Goal: Browse casually

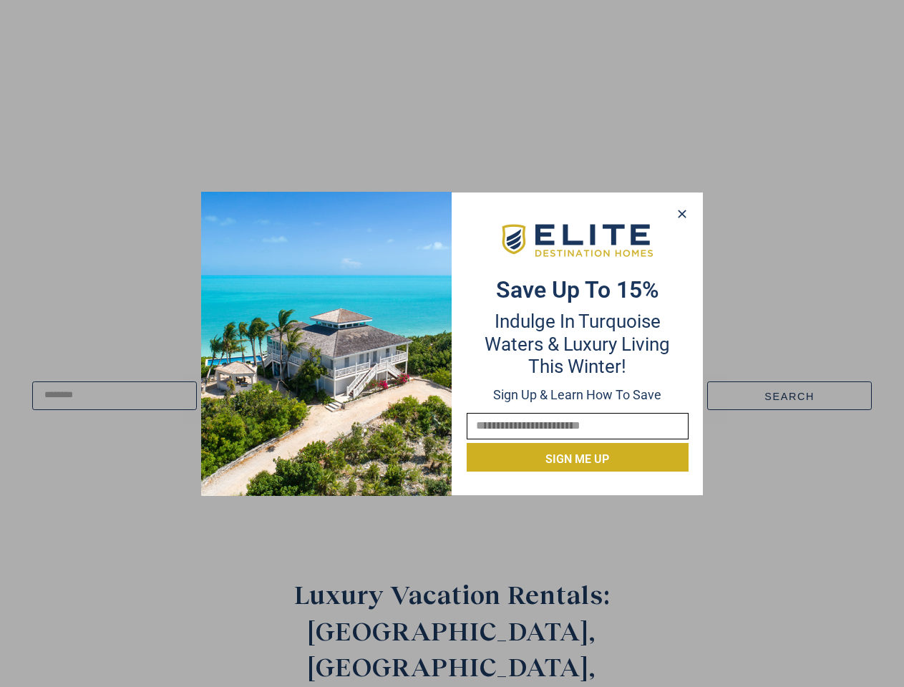
click at [452, 344] on div "Save up to 15% Indulge in Turquoise Waters & Luxury Living this winter! Sign up…" at bounding box center [577, 343] width 251 height 256
click at [681, 214] on icon at bounding box center [682, 214] width 8 height 8
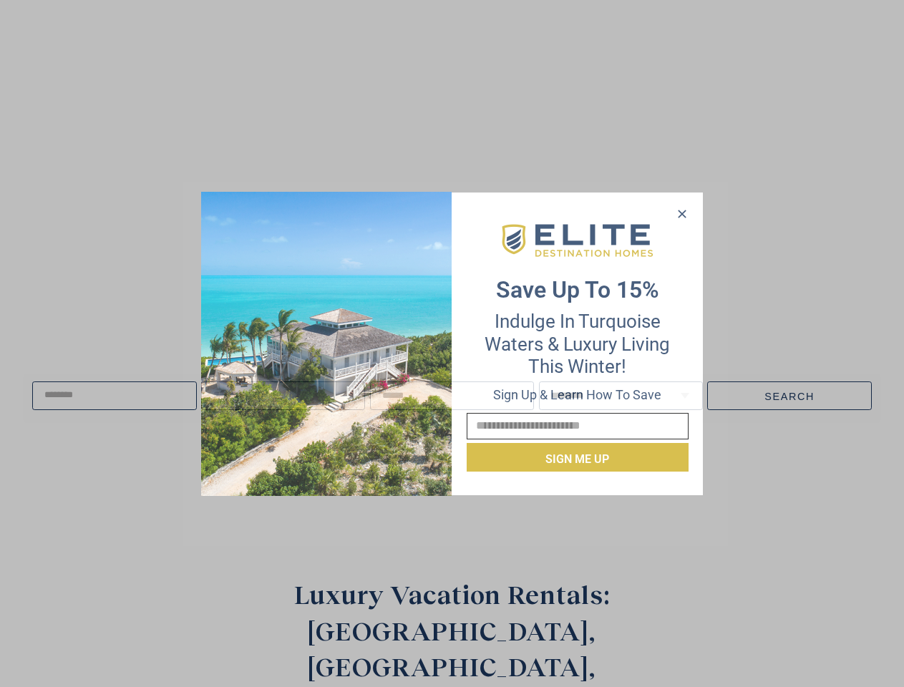
click at [682, 214] on icon at bounding box center [682, 214] width 8 height 8
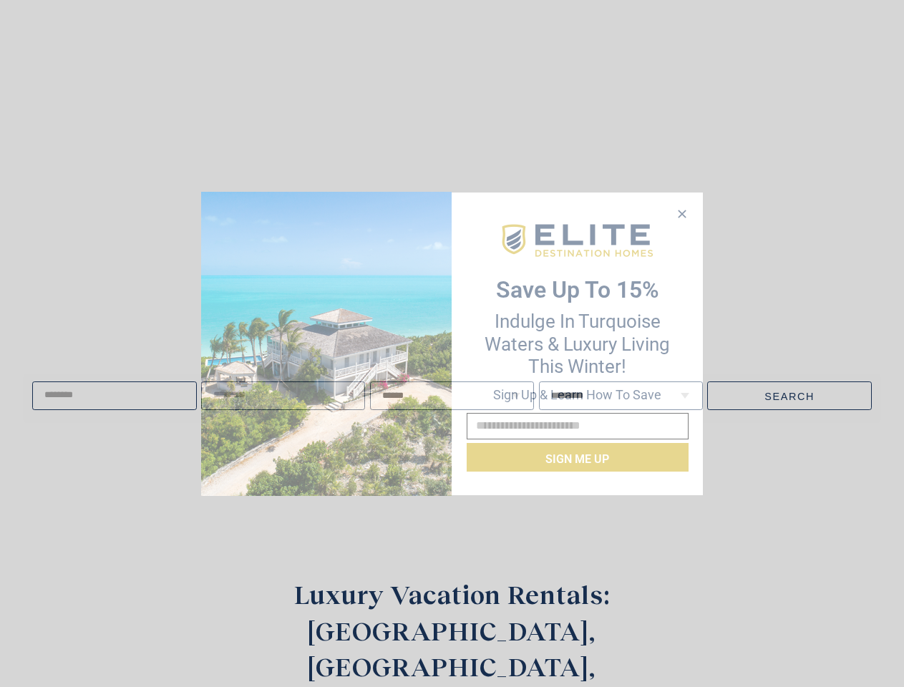
click at [681, 213] on icon at bounding box center [682, 214] width 8 height 8
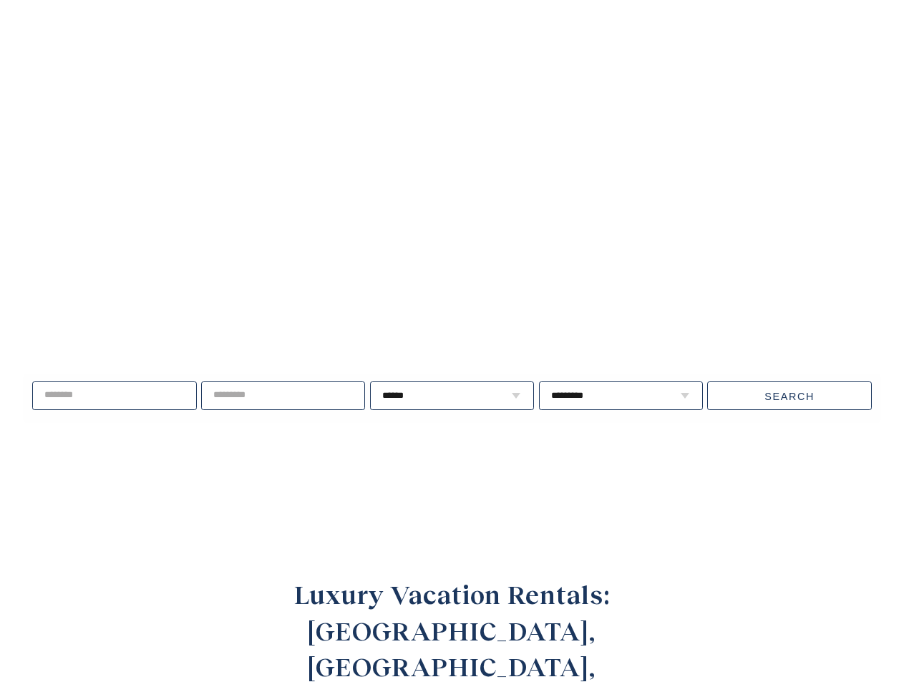
click at [578, 241] on video at bounding box center [452, 261] width 1047 height 523
click at [578, 458] on div "Live well, travel often. ****** * * * * * * * * * ** ** ** ** ** ** **" at bounding box center [452, 396] width 904 height 184
